Goal: Feedback & Contribution: Leave review/rating

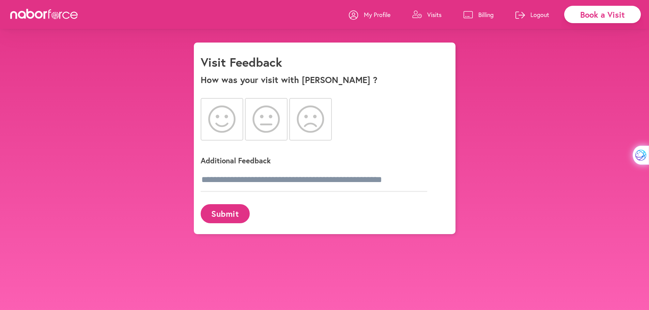
click at [216, 122] on icon at bounding box center [222, 119] width 28 height 27
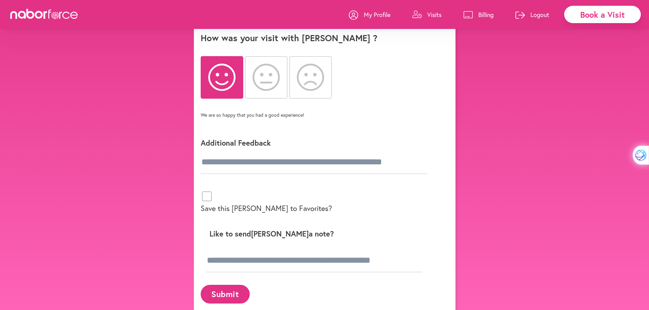
scroll to position [43, 0]
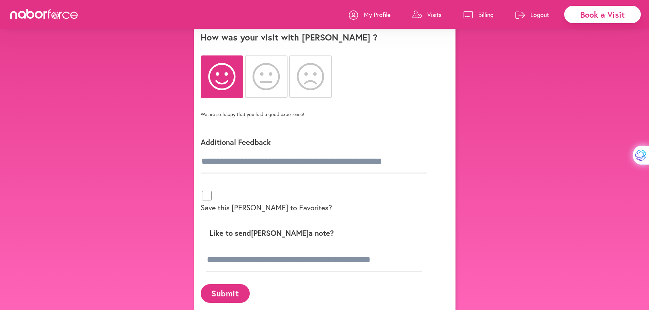
click at [272, 229] on p "Like to send [PERSON_NAME] a note?" at bounding box center [320, 233] width 228 height 9
click at [225, 251] on div "Like to send [PERSON_NAME] a note?" at bounding box center [320, 250] width 239 height 59
click at [239, 248] on input at bounding box center [314, 260] width 216 height 24
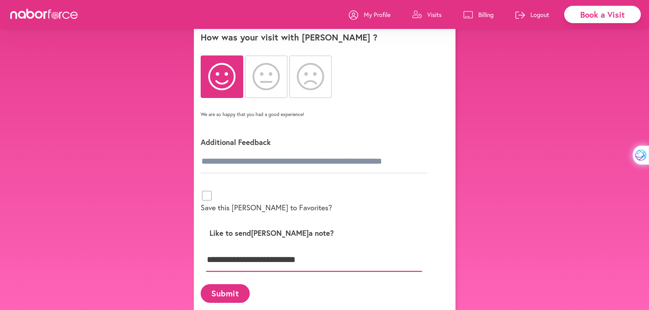
type input "**********"
click at [217, 285] on button "Submit" at bounding box center [225, 294] width 49 height 19
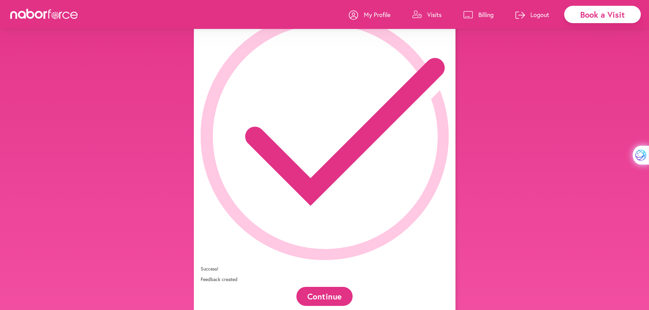
click at [330, 287] on button "Continue" at bounding box center [324, 296] width 56 height 19
